Goal: Find specific page/section: Find specific page/section

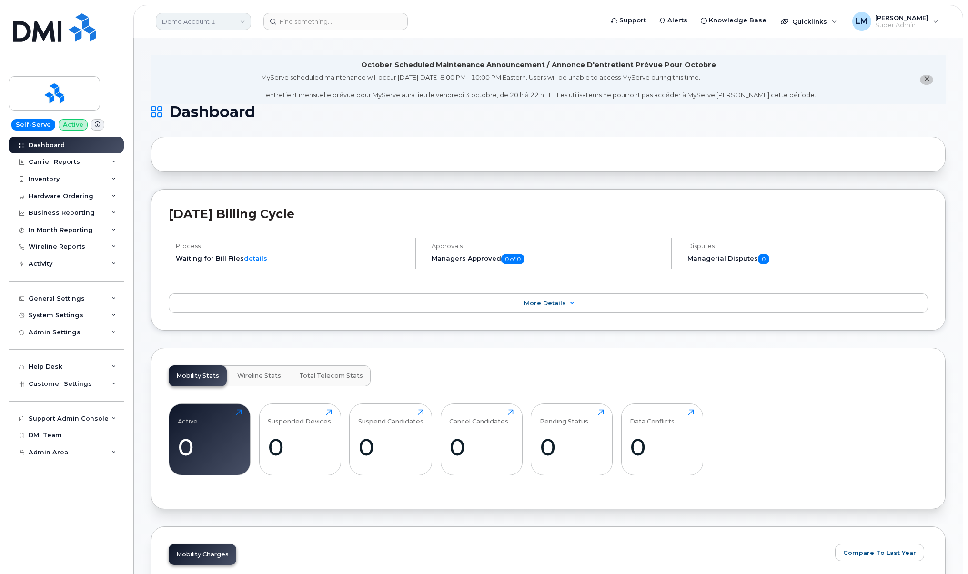
click at [236, 25] on link "Demo Account 1" at bounding box center [203, 21] width 95 height 17
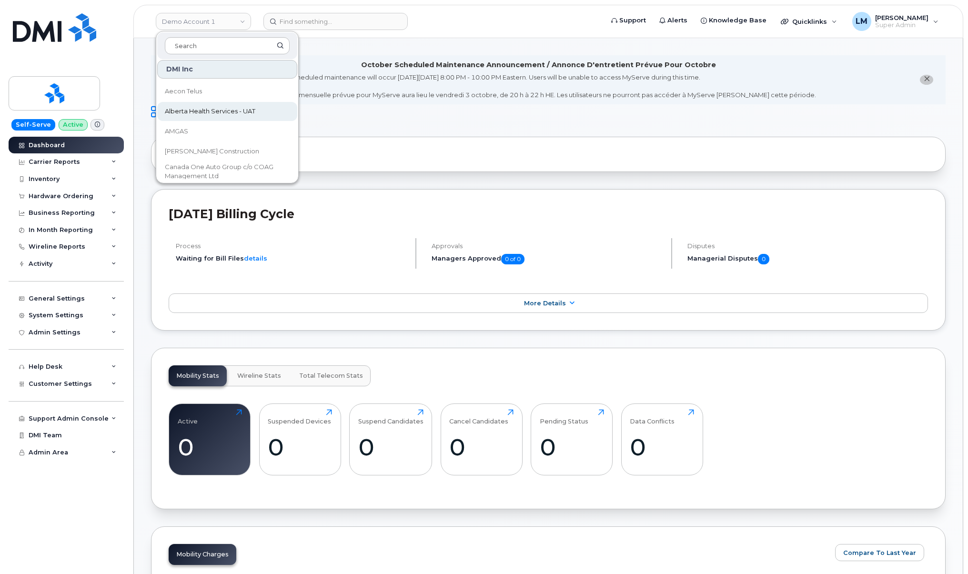
scroll to position [16, 0]
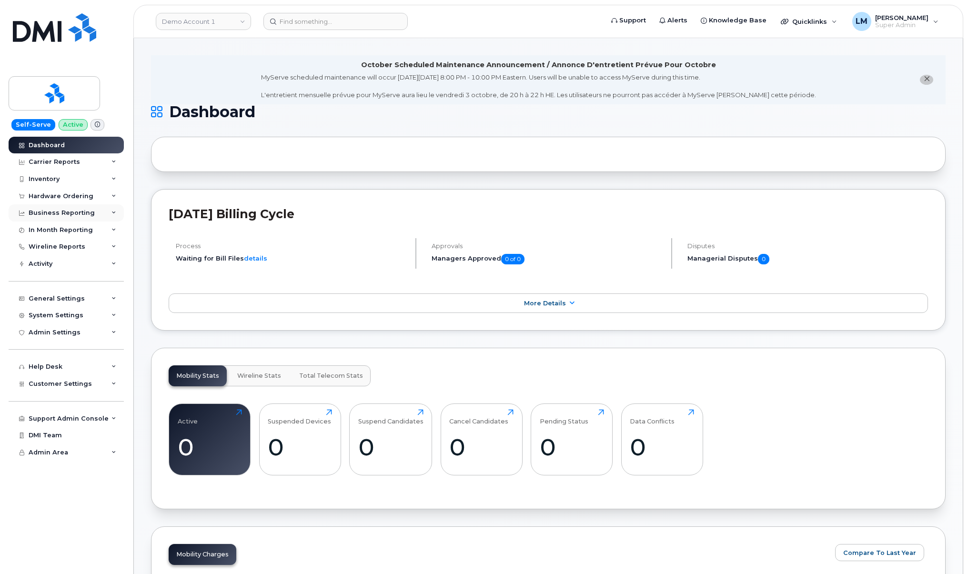
click at [88, 217] on div "Business Reporting" at bounding box center [66, 212] width 115 height 17
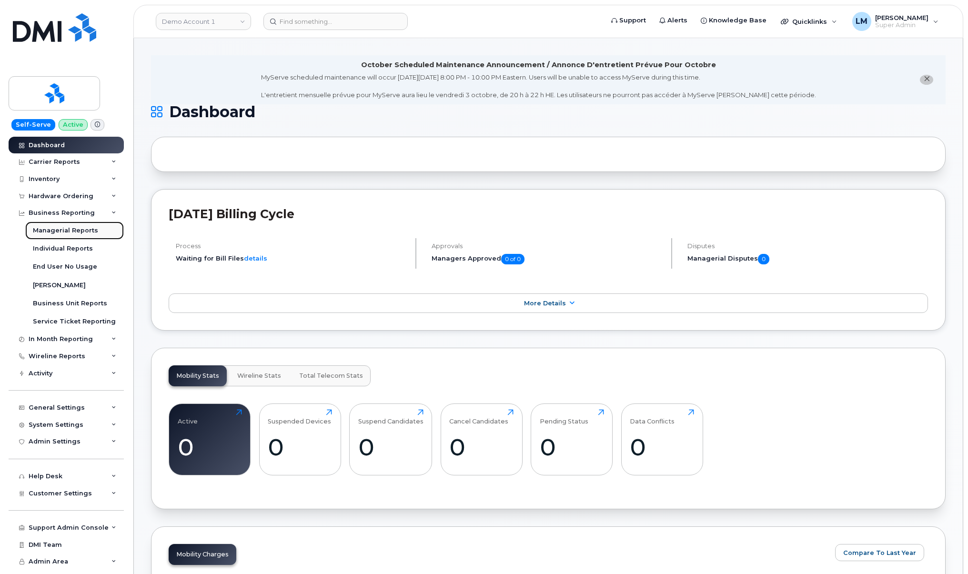
click at [84, 234] on div "Managerial Reports" at bounding box center [65, 230] width 65 height 9
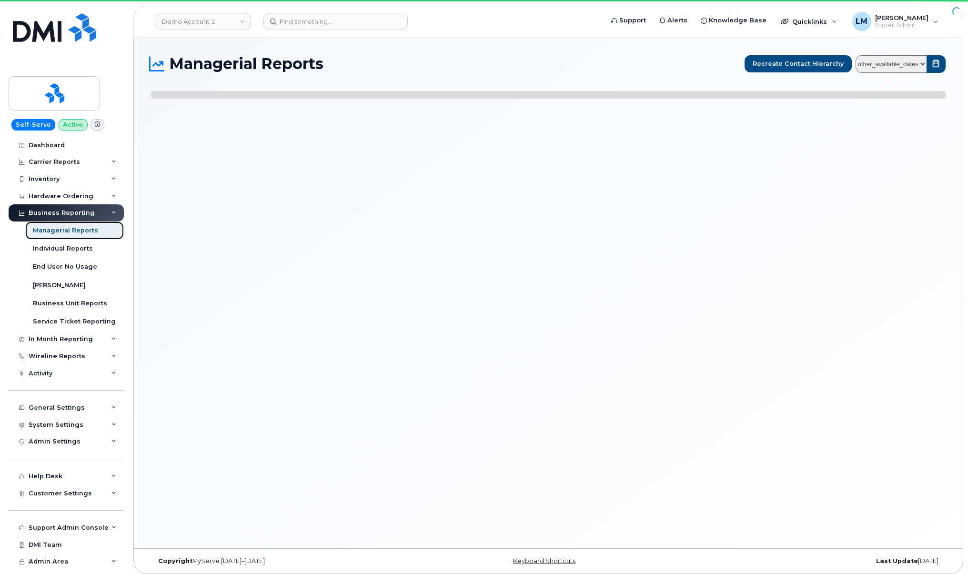
select select
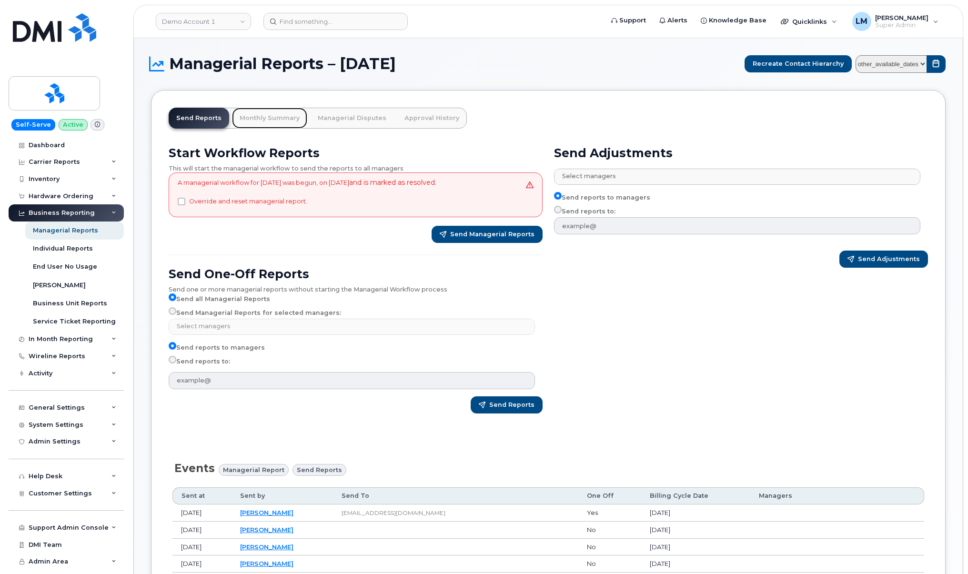
click at [287, 120] on link "Monthly Summary" at bounding box center [269, 118] width 75 height 21
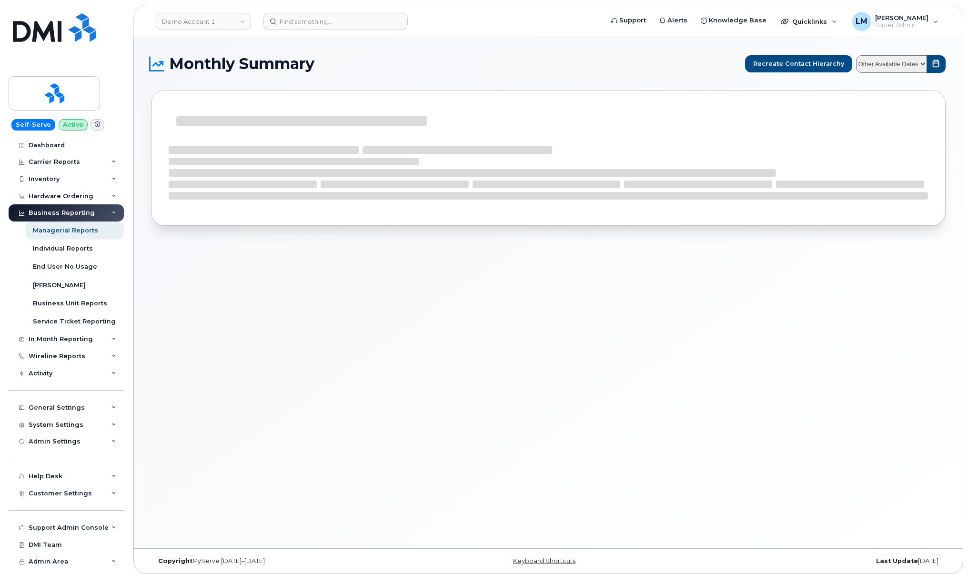
select select
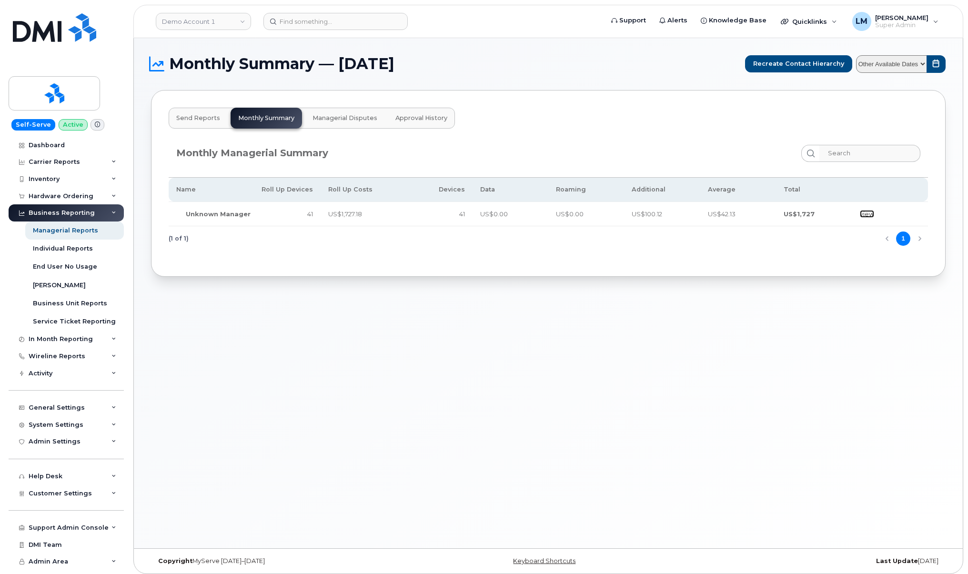
click at [863, 211] on link "view" at bounding box center [867, 214] width 14 height 8
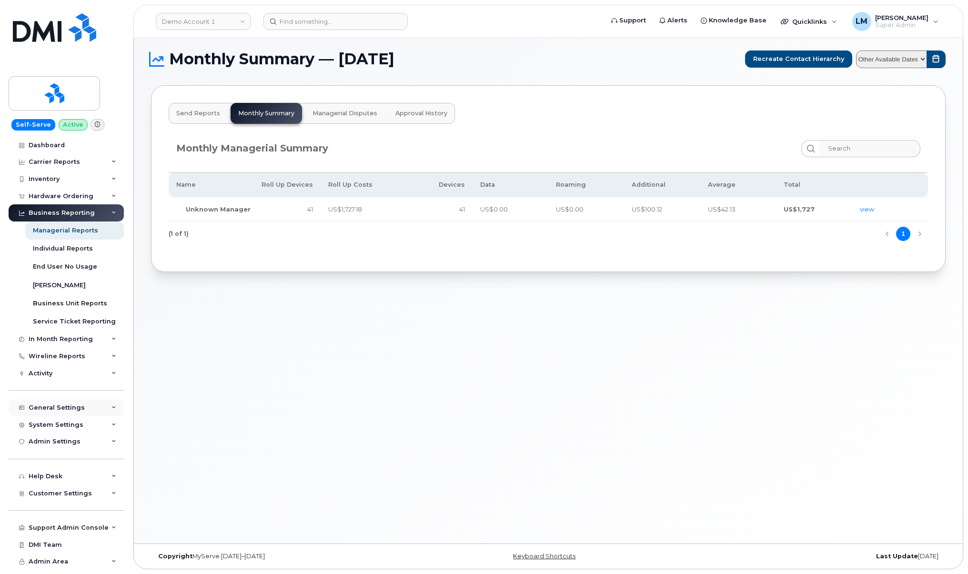
click at [77, 400] on div "General Settings" at bounding box center [66, 407] width 115 height 17
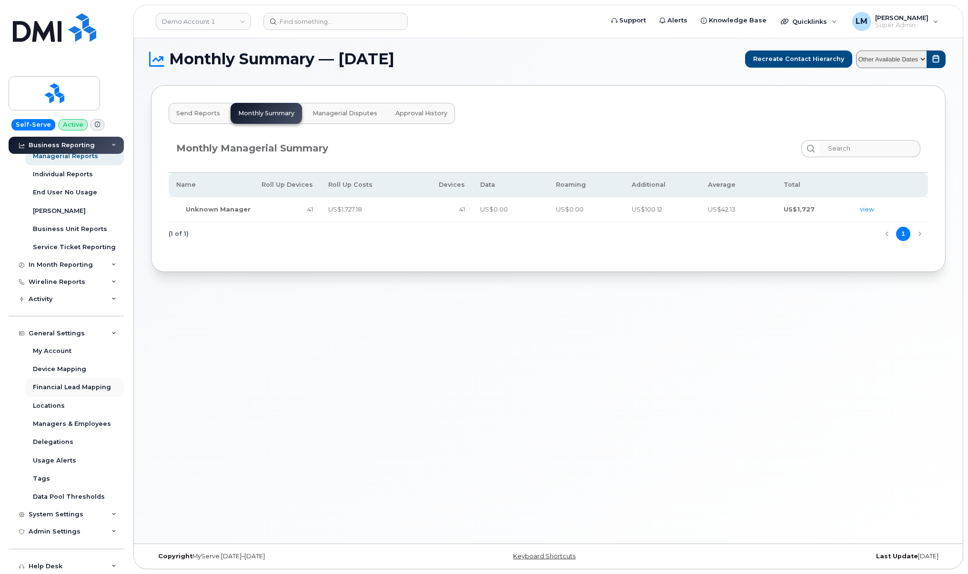
scroll to position [160, 0]
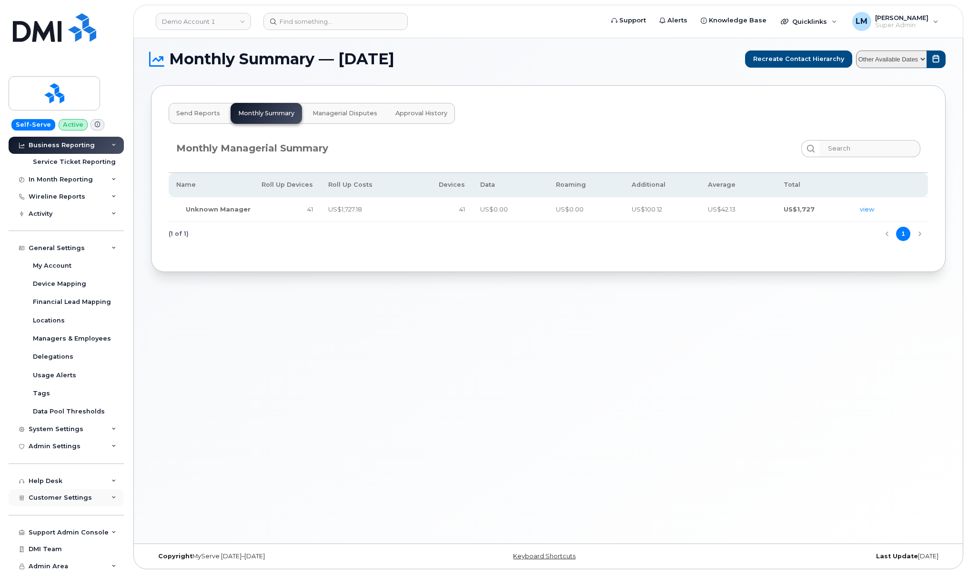
click at [78, 496] on span "Customer Settings" at bounding box center [60, 497] width 63 height 7
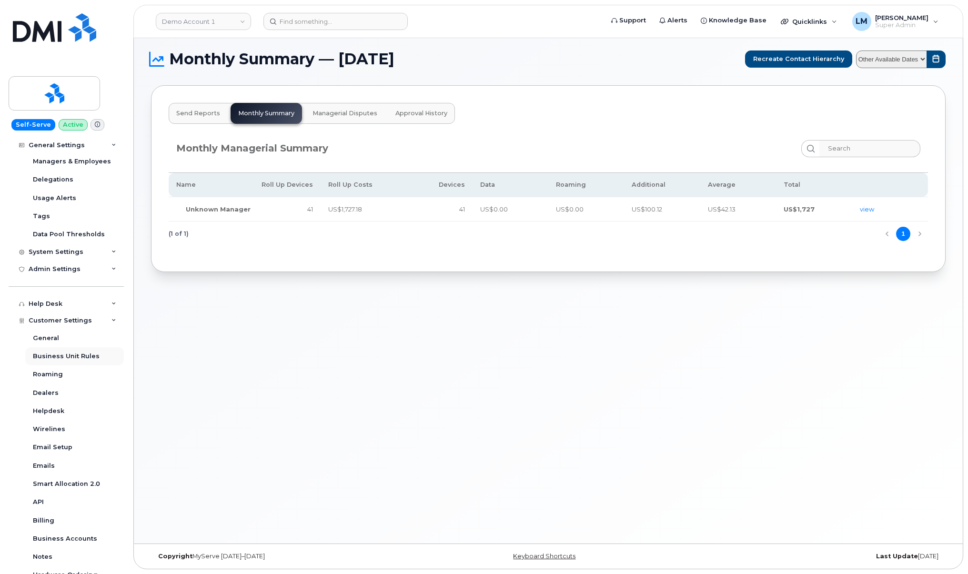
scroll to position [338, 0]
click at [69, 459] on link "Emails" at bounding box center [74, 464] width 99 height 18
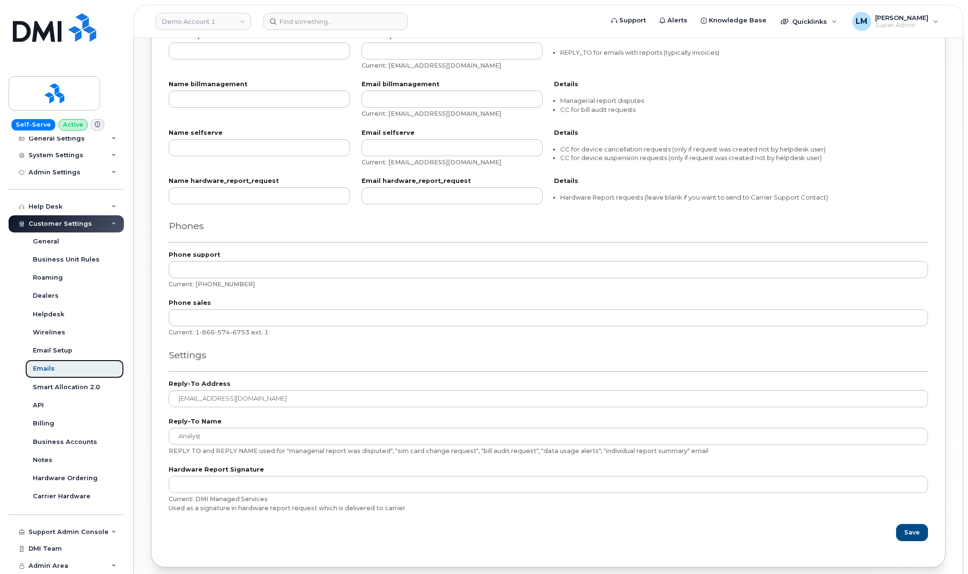
scroll to position [575, 0]
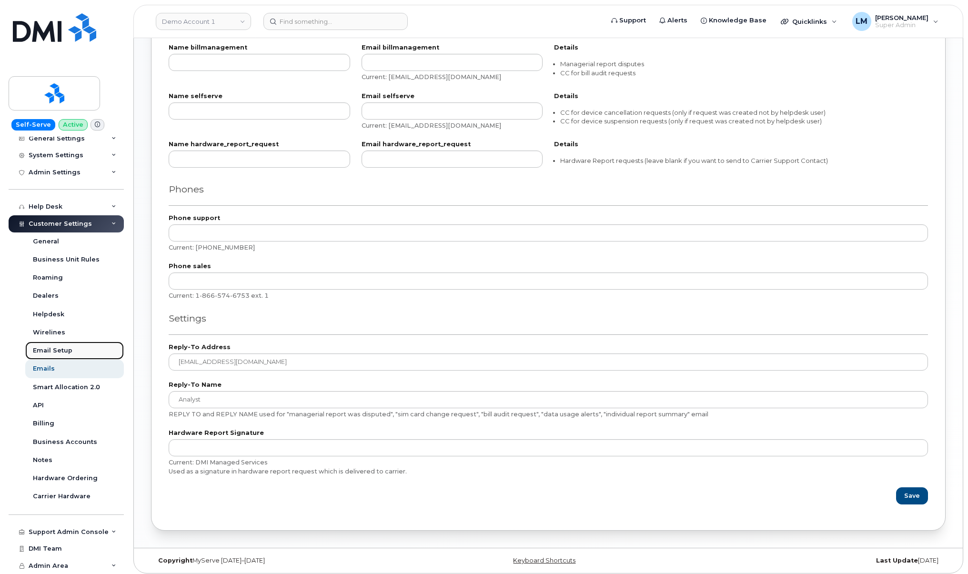
click at [77, 352] on link "Email Setup" at bounding box center [74, 350] width 99 height 18
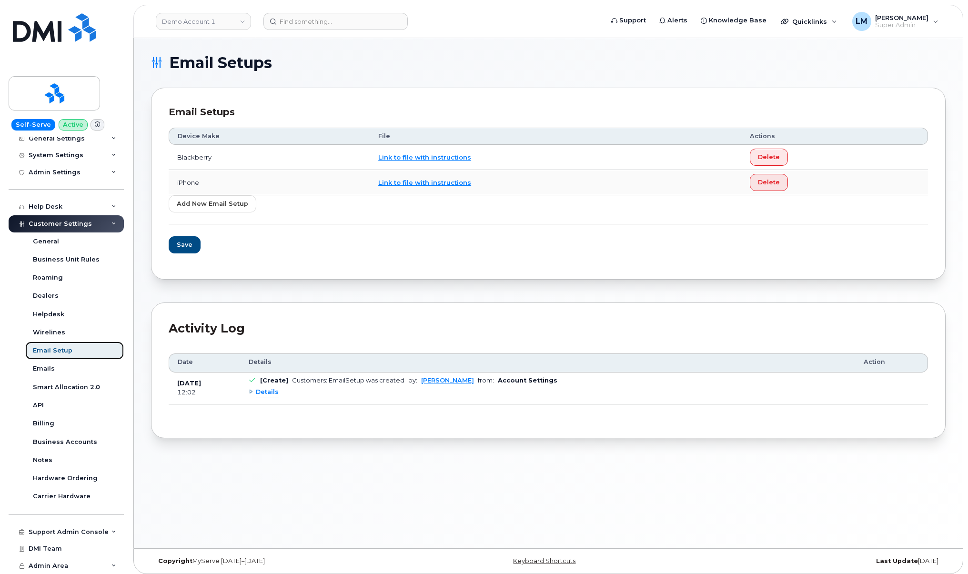
scroll to position [5, 0]
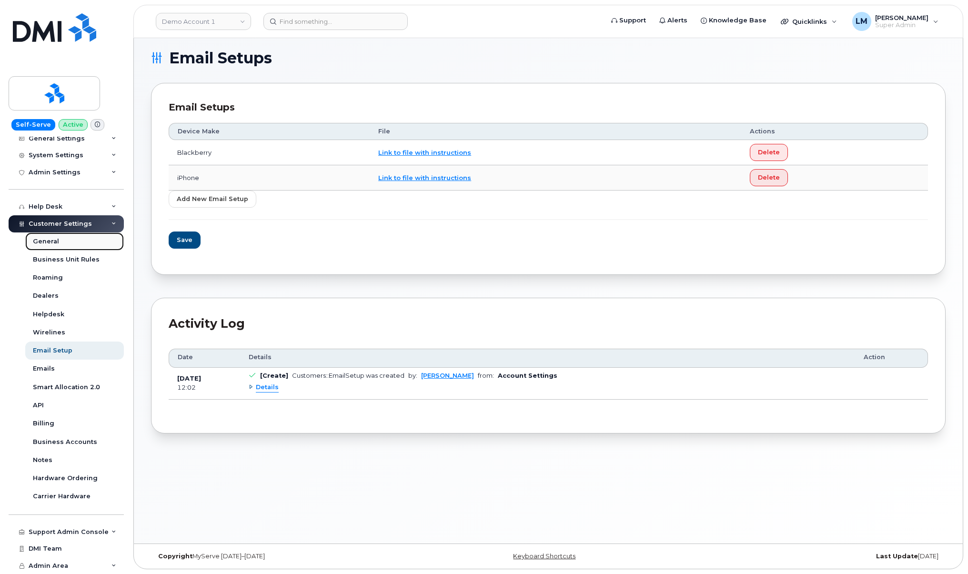
click at [79, 244] on link "General" at bounding box center [74, 241] width 99 height 18
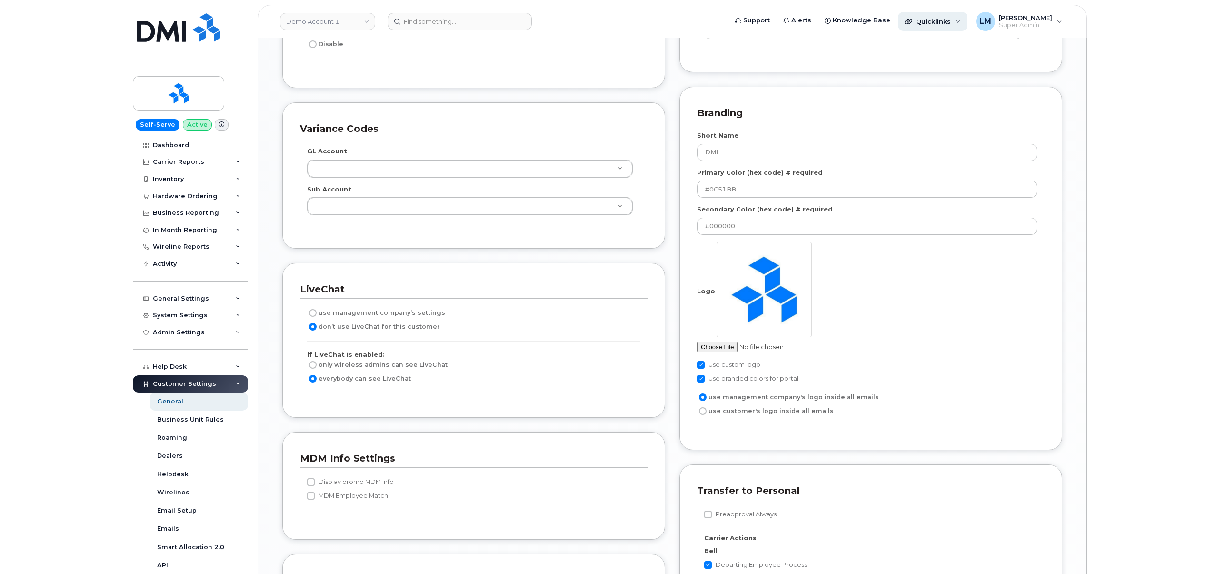
scroll to position [1295, 0]
